Goal: Task Accomplishment & Management: Use online tool/utility

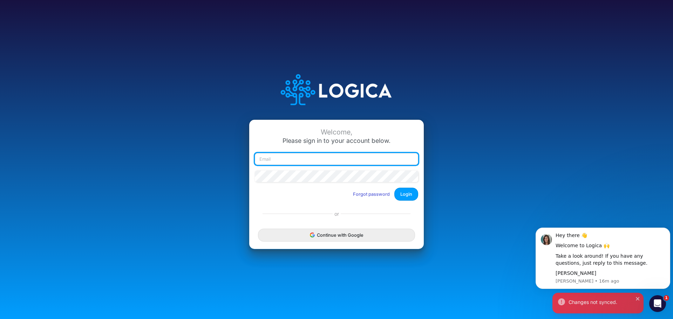
click at [284, 160] on input "email" at bounding box center [336, 159] width 163 height 12
type input "melissa@pipelineentrepreneurs.com"
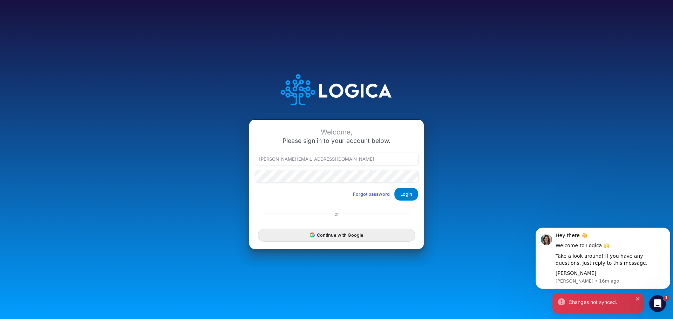
click at [412, 194] on button "Login" at bounding box center [406, 194] width 24 height 13
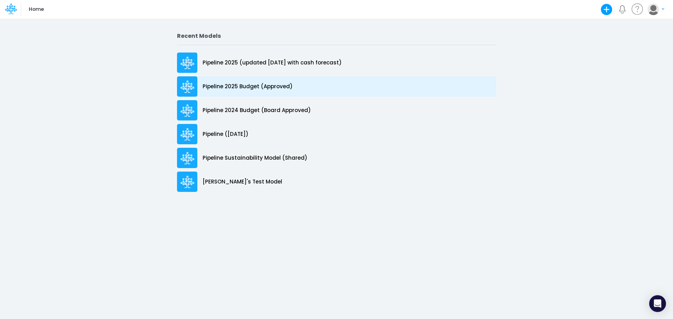
click at [232, 83] on p "Pipeline 2025 Budget (Approved)" at bounding box center [247, 87] width 90 height 8
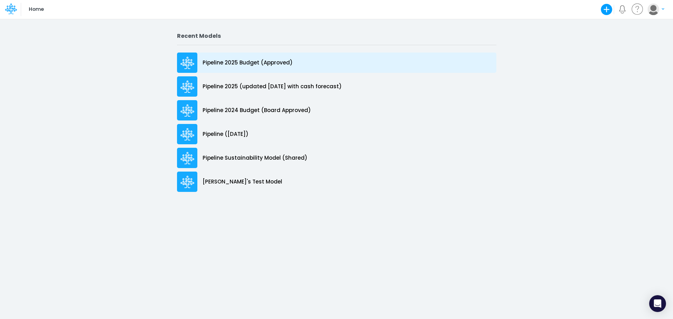
click at [228, 63] on p "Pipeline 2025 Budget (Approved)" at bounding box center [247, 63] width 90 height 8
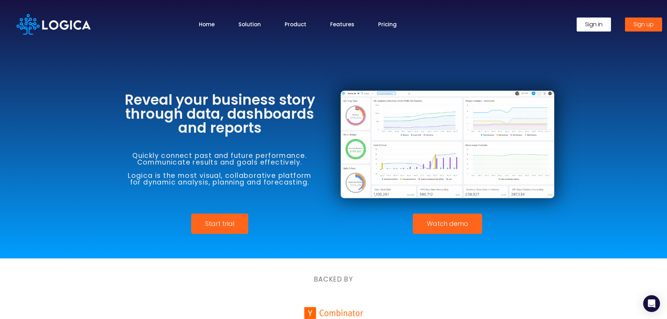
click at [598, 25] on span "Sign in" at bounding box center [594, 25] width 18 height 6
click at [587, 26] on span "Sign in" at bounding box center [594, 25] width 18 height 6
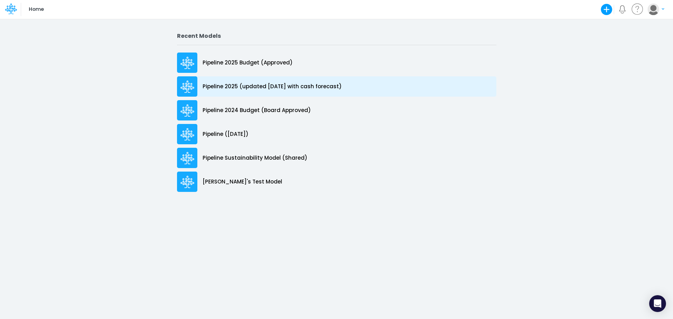
click at [259, 87] on p "Pipeline 2025 (updated [DATE] with cash forecast)" at bounding box center [271, 87] width 139 height 8
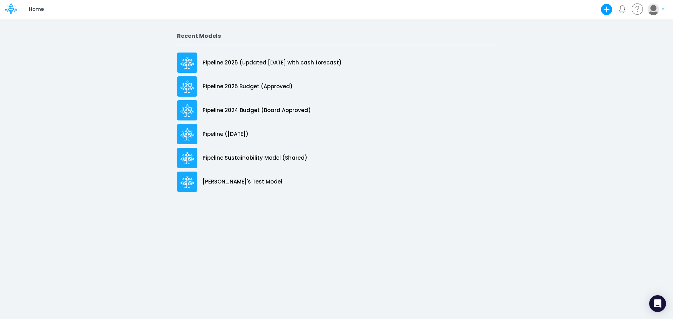
click at [40, 10] on p "Home" at bounding box center [36, 10] width 15 height 8
click at [14, 11] on icon at bounding box center [10, 10] width 10 height 4
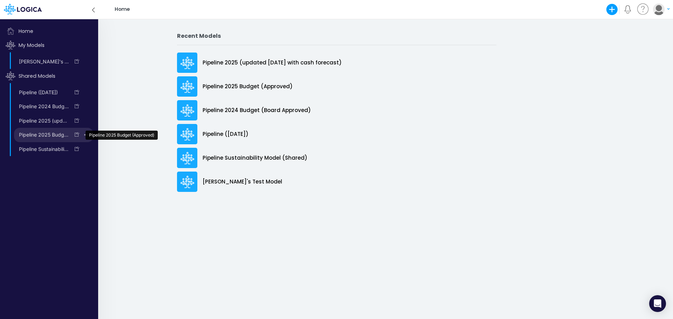
click at [43, 132] on link "Pipeline 2025 Budget (Approved)" at bounding box center [42, 134] width 56 height 11
